Goal: Information Seeking & Learning: Learn about a topic

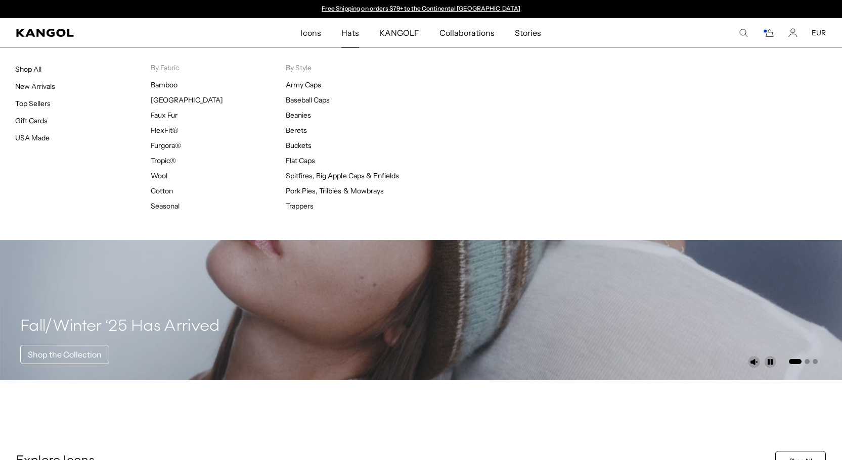
scroll to position [0, 208]
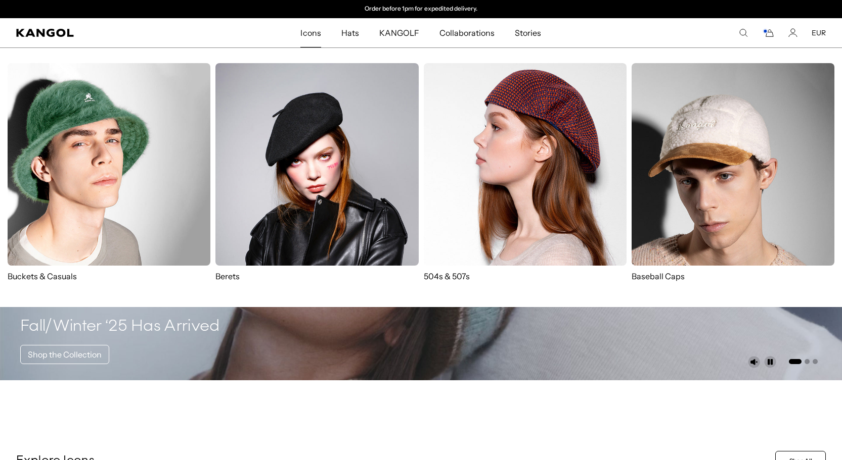
click at [313, 36] on li "Icons Icons Buckets & Casuals Berets 504s & 507s Baseball Caps" at bounding box center [310, 32] width 40 height 29
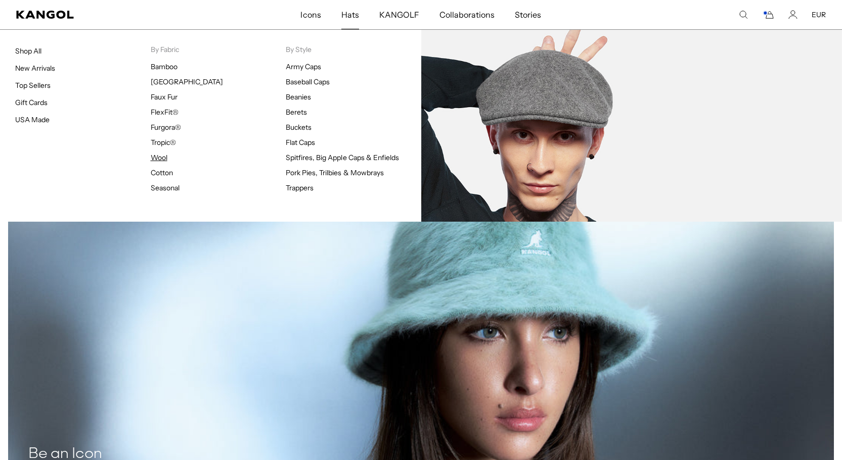
scroll to position [0, 0]
click at [162, 156] on link "Wool" at bounding box center [159, 157] width 17 height 9
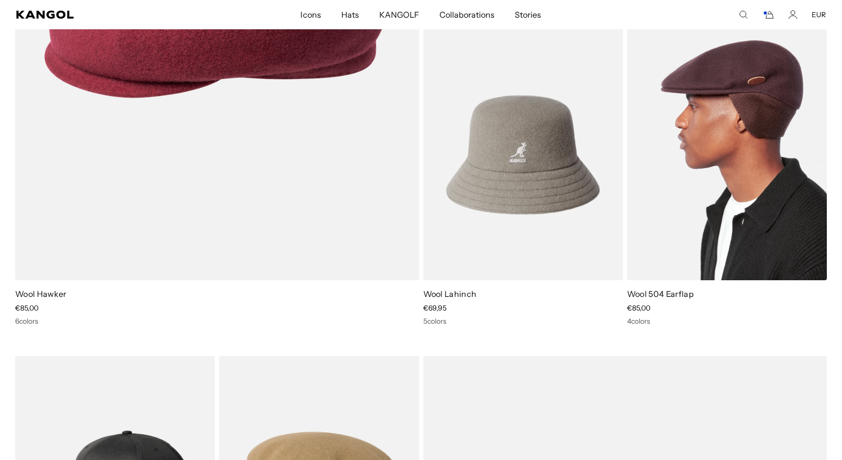
click at [693, 149] on img at bounding box center [727, 154] width 200 height 251
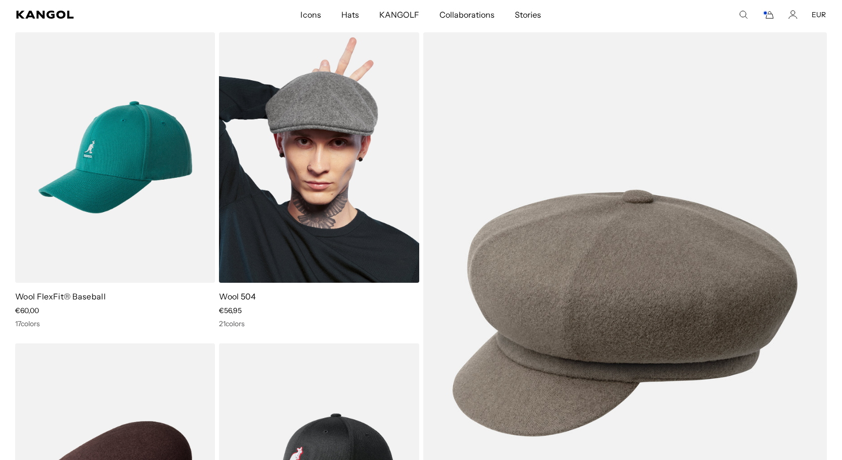
scroll to position [0, 208]
click at [359, 183] on img at bounding box center [319, 157] width 200 height 251
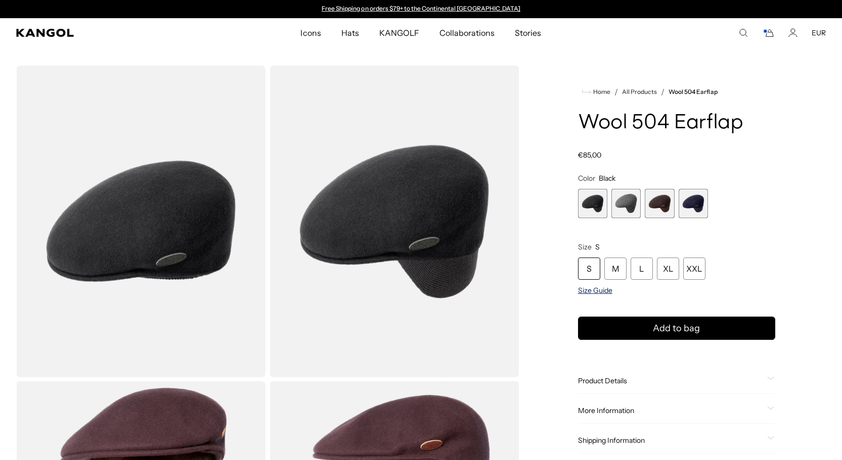
click at [590, 289] on span "Size Guide" at bounding box center [595, 290] width 34 height 9
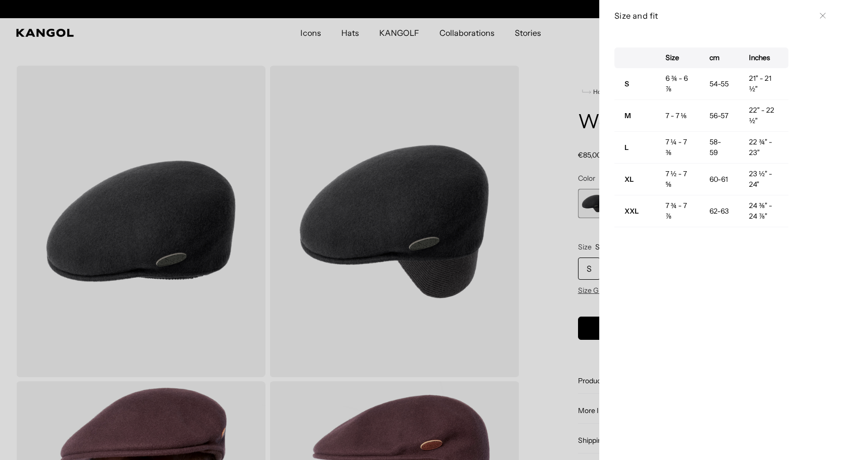
click at [493, 95] on div at bounding box center [421, 230] width 842 height 460
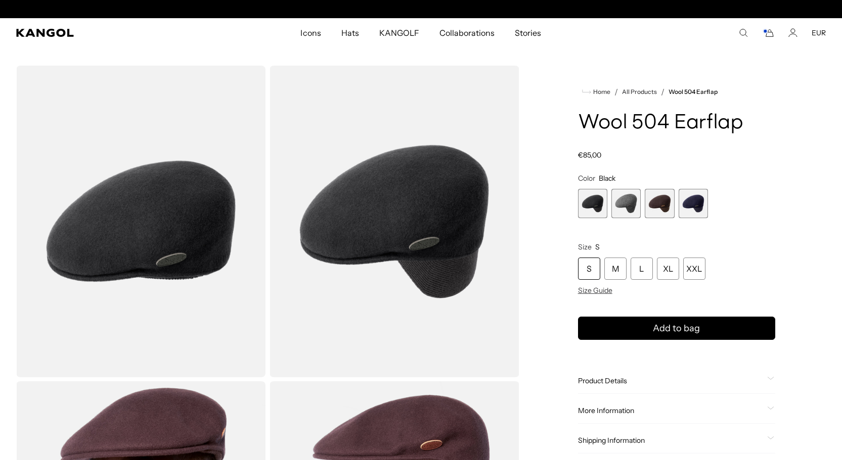
scroll to position [0, 208]
click at [597, 295] on span "Size Guide" at bounding box center [595, 290] width 34 height 9
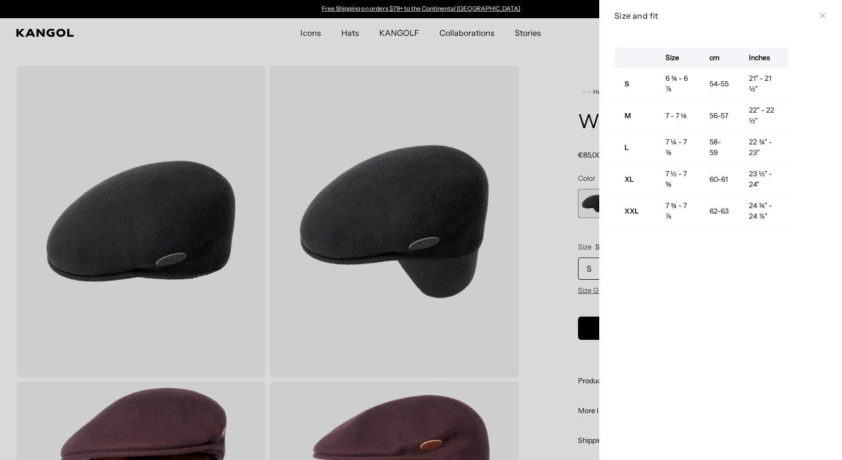
scroll to position [0, 0]
click at [568, 48] on div at bounding box center [421, 230] width 842 height 460
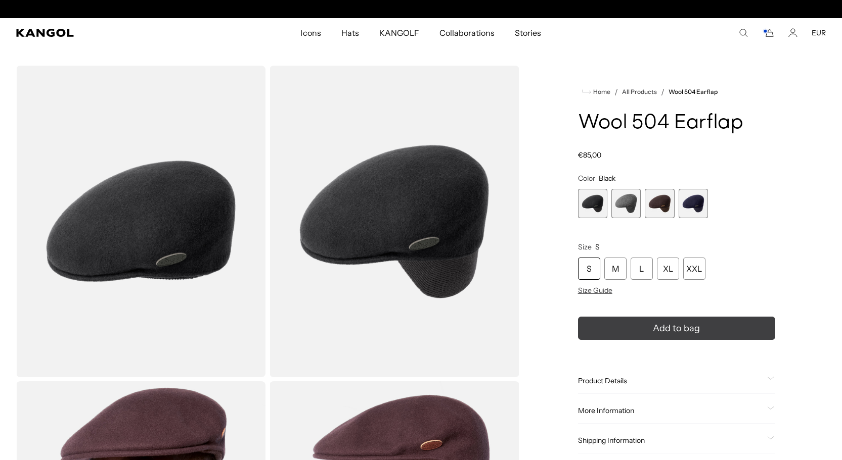
scroll to position [0, 208]
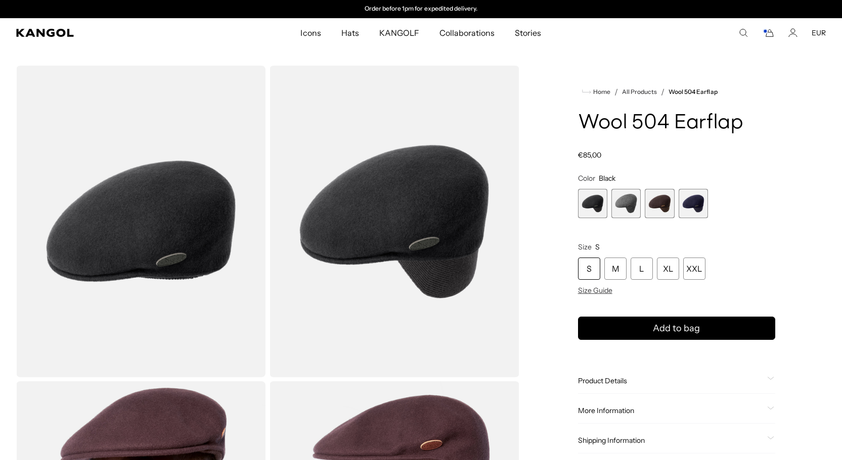
click at [613, 377] on span "Product Details" at bounding box center [670, 381] width 185 height 9
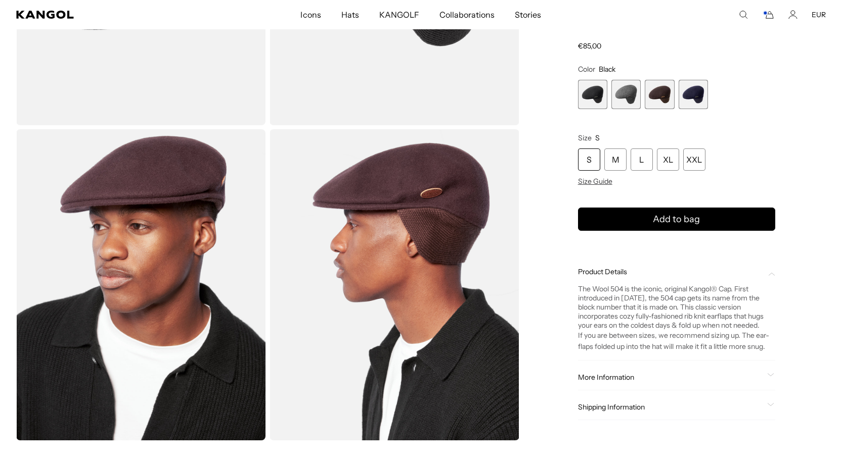
scroll to position [262, 0]
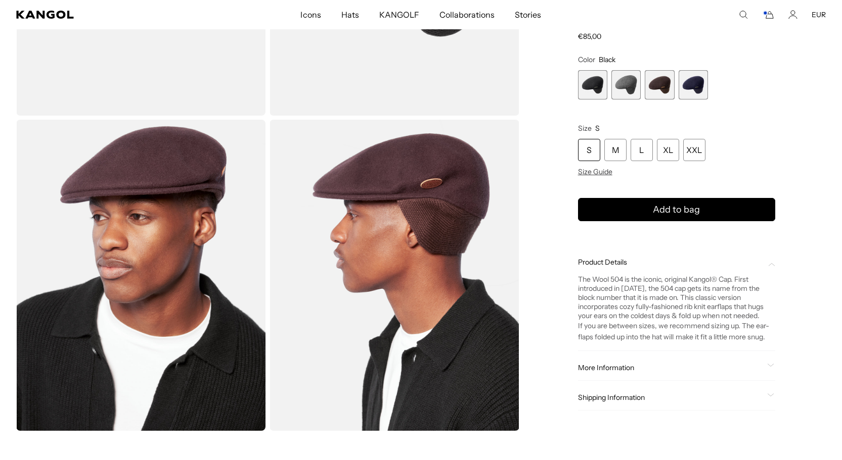
click at [612, 372] on span "More Information" at bounding box center [670, 367] width 185 height 9
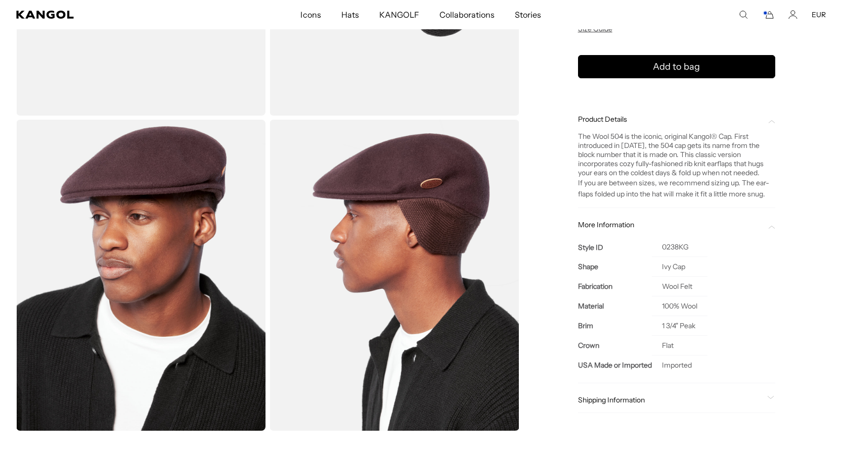
scroll to position [0, 208]
click at [631, 400] on span "Shipping Information" at bounding box center [670, 400] width 185 height 9
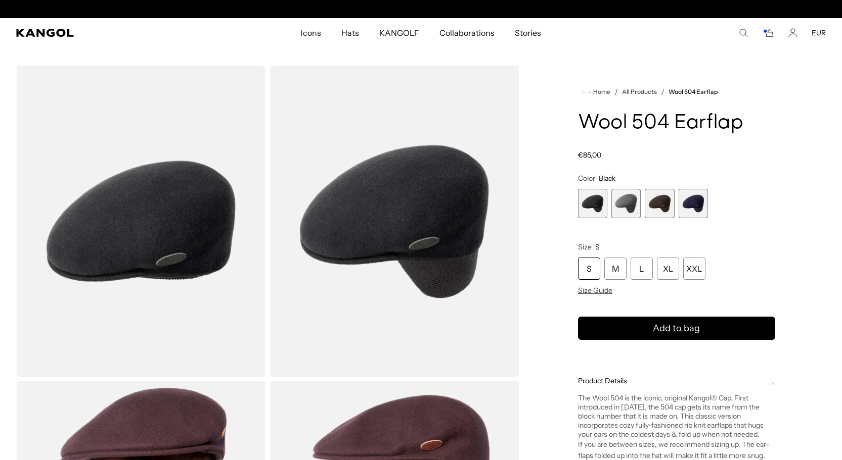
scroll to position [0, 0]
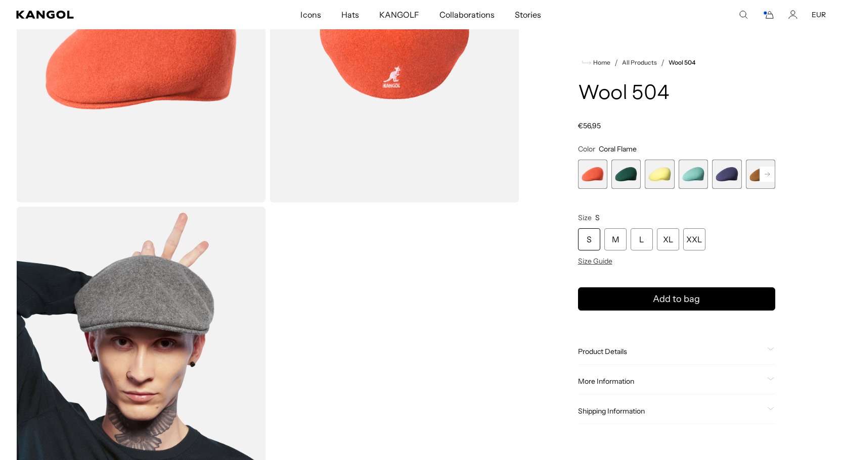
scroll to position [191, 0]
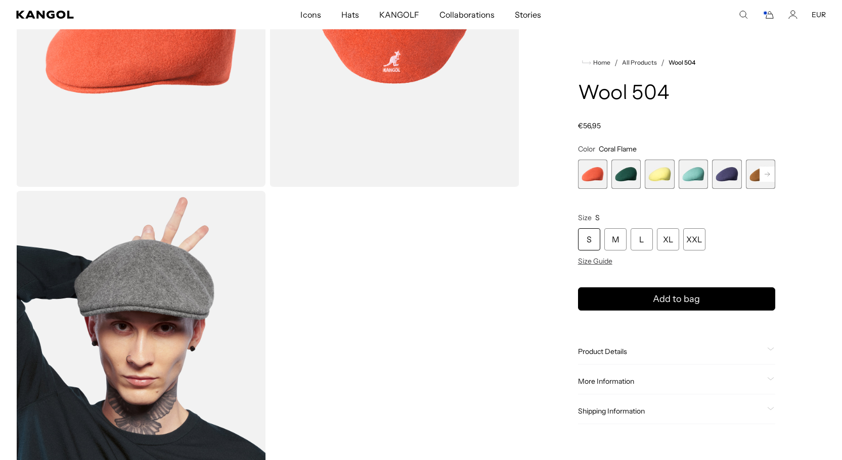
click at [599, 355] on span "Product Details" at bounding box center [670, 351] width 185 height 9
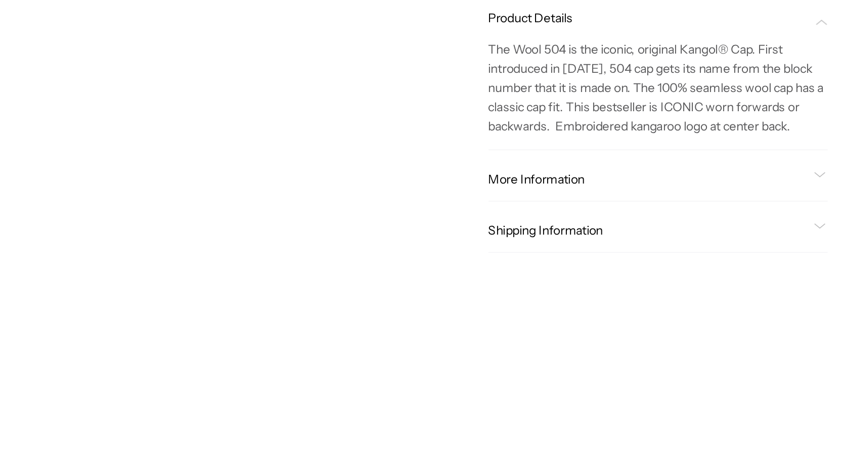
scroll to position [0, 208]
click at [767, 164] on icon at bounding box center [770, 166] width 7 height 4
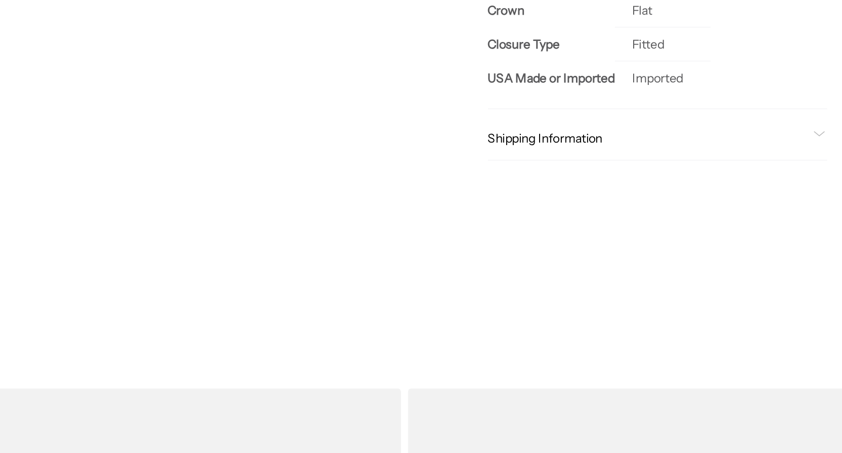
click at [767, 112] on icon at bounding box center [770, 113] width 6 height 3
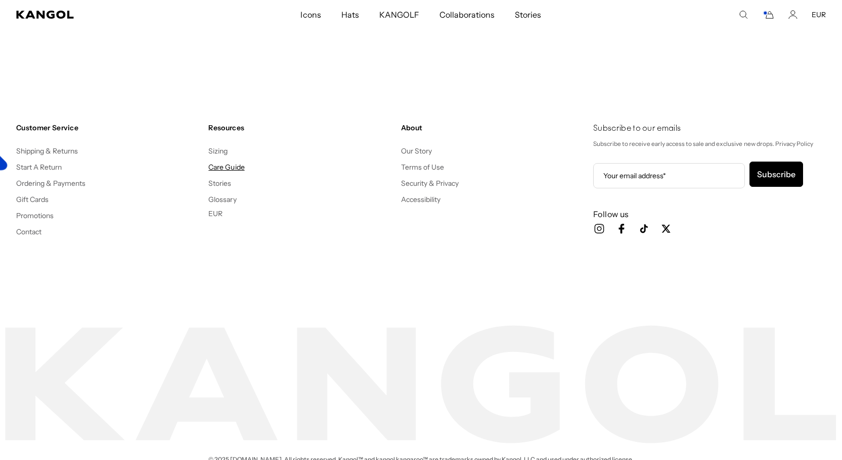
scroll to position [0, 0]
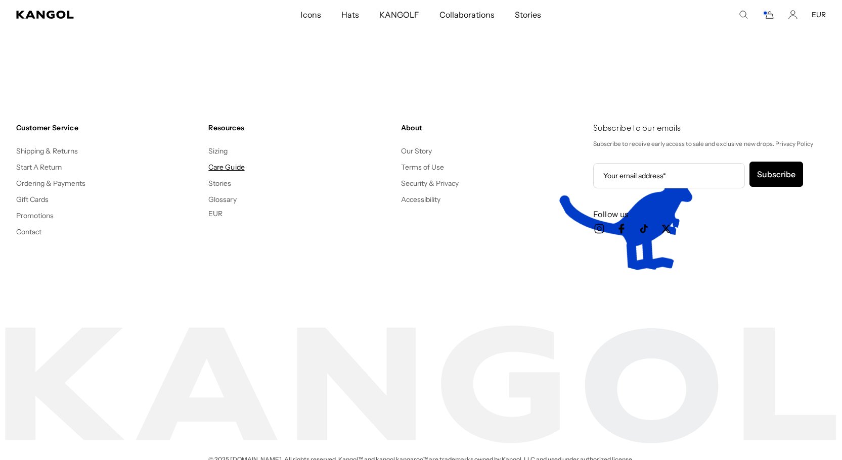
click at [237, 165] on link "Care Guide" at bounding box center [226, 167] width 36 height 9
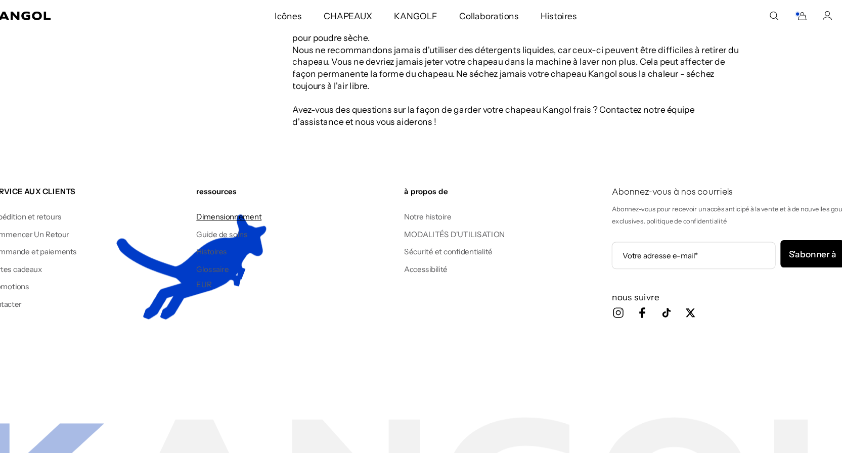
click at [216, 201] on link "Dimensionnement" at bounding box center [238, 200] width 60 height 9
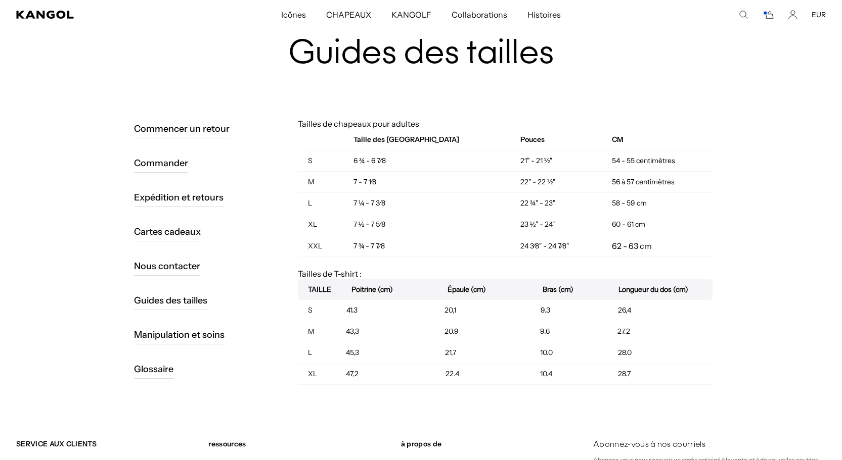
scroll to position [0, 208]
